Goal: Check status: Check status

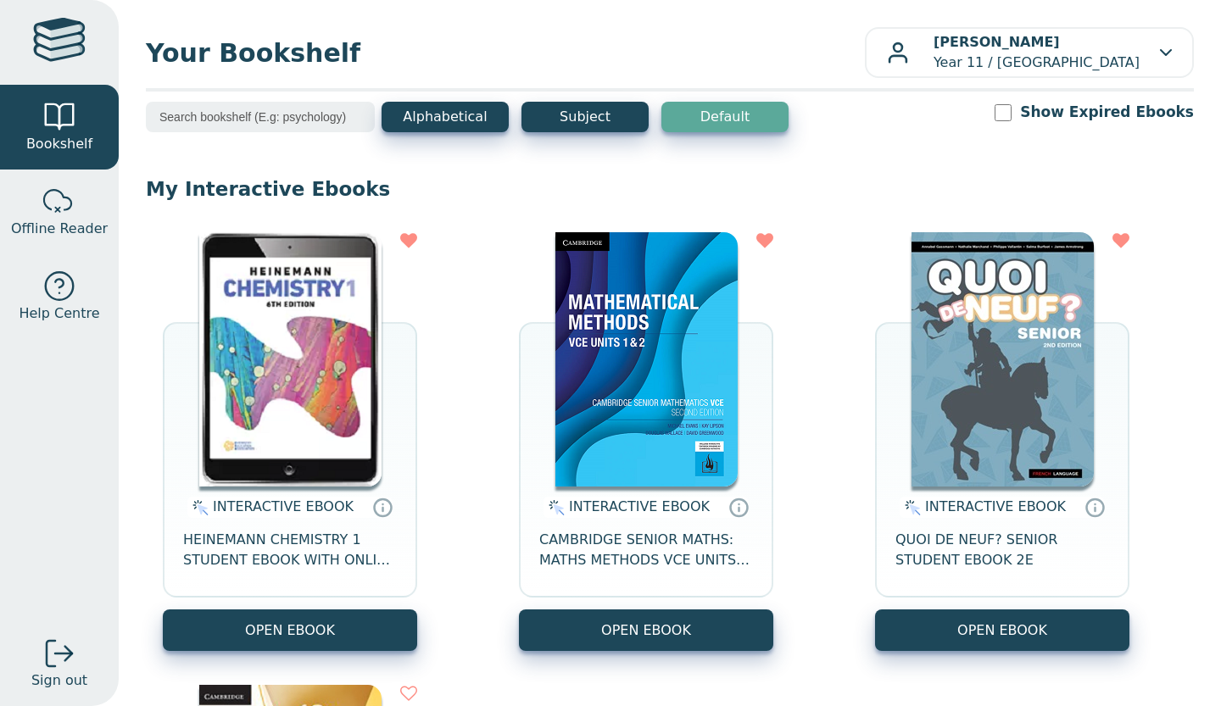
click at [306, 421] on img at bounding box center [290, 359] width 182 height 254
